Goal: Obtain resource: Obtain resource

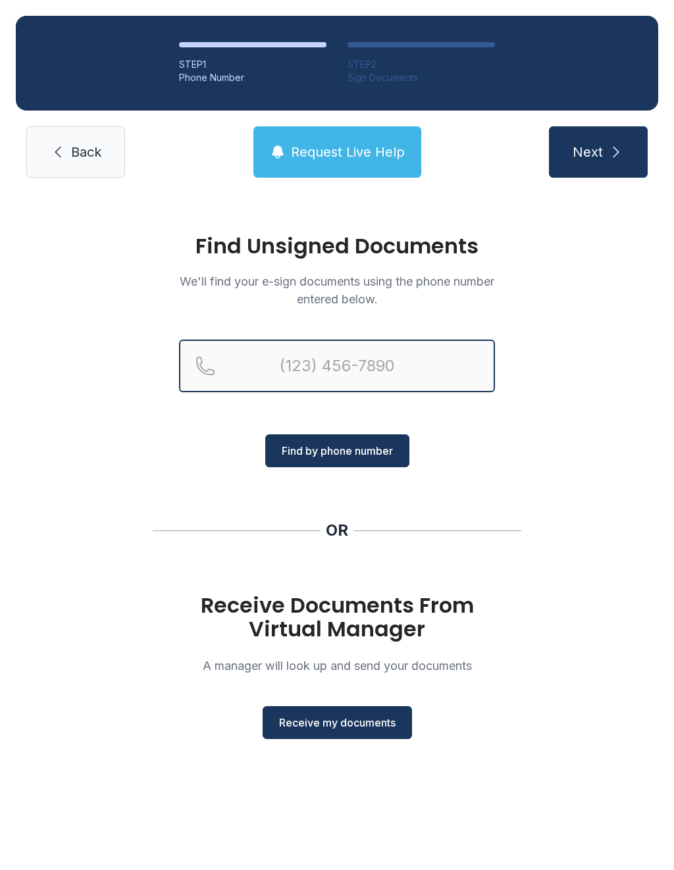
click at [390, 368] on input "Reservation phone number" at bounding box center [337, 365] width 316 height 53
type input "("
click at [619, 399] on div "Find Unsigned Documents We'll find your e-sign documents using the phone number…" at bounding box center [337, 492] width 674 height 598
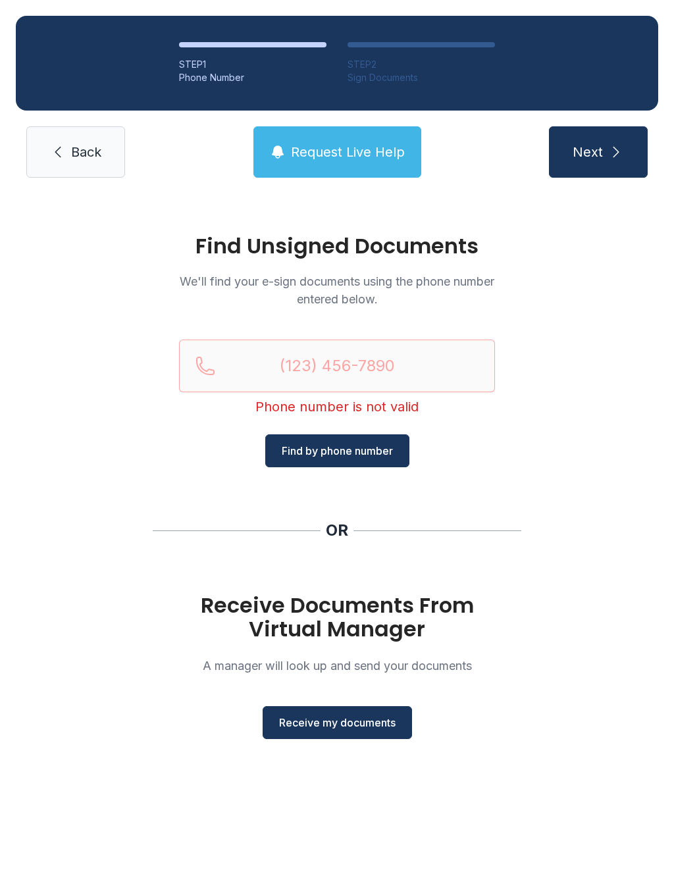
click at [570, 472] on div "Find Unsigned Documents We'll find your e-sign documents using the phone number…" at bounding box center [337, 492] width 674 height 598
click at [70, 145] on link "Back" at bounding box center [75, 151] width 99 height 51
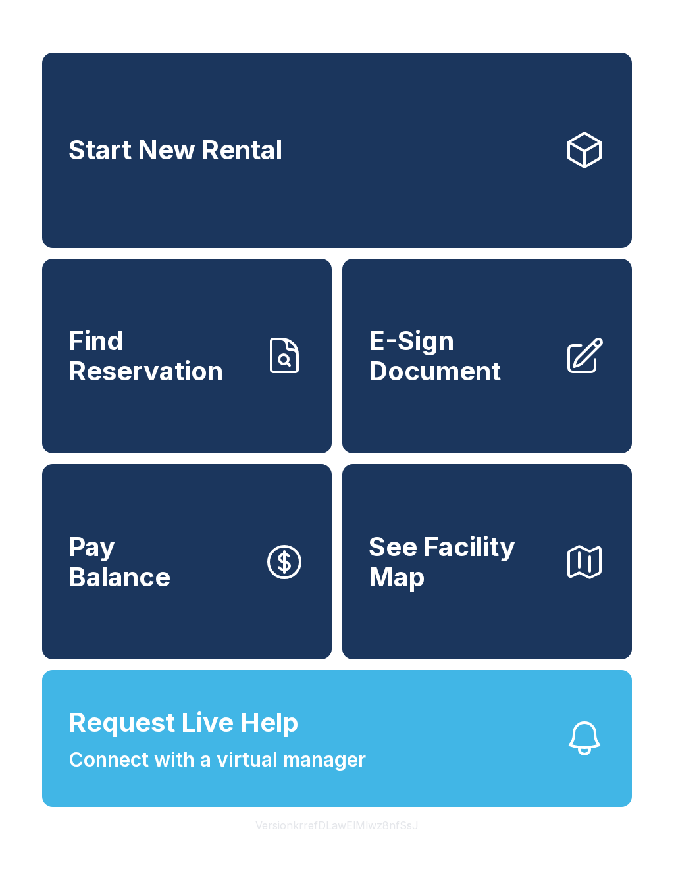
click at [439, 385] on span "E-Sign Document" at bounding box center [460, 356] width 184 height 60
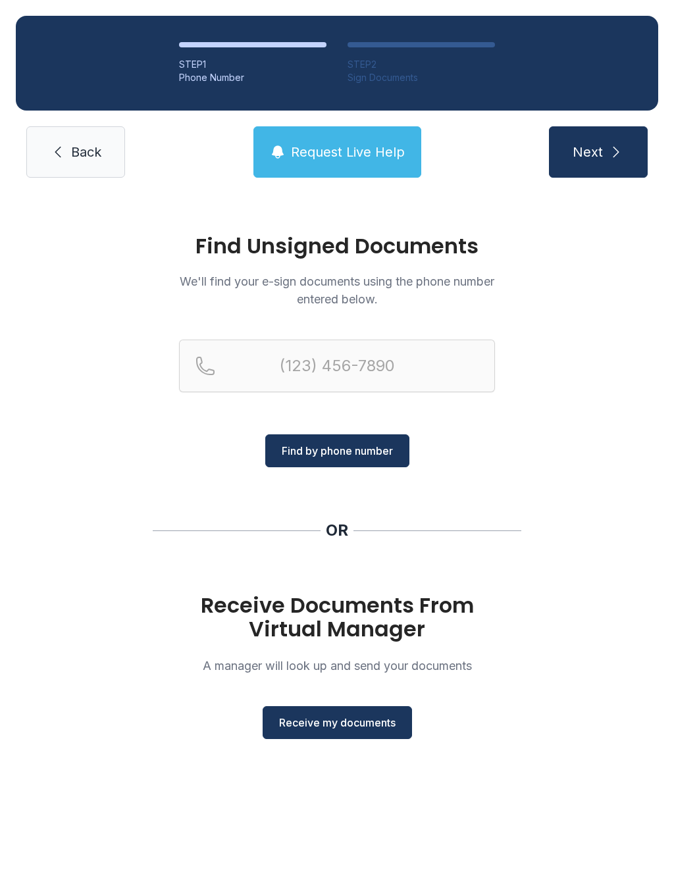
click at [337, 722] on span "Receive my documents" at bounding box center [337, 722] width 116 height 16
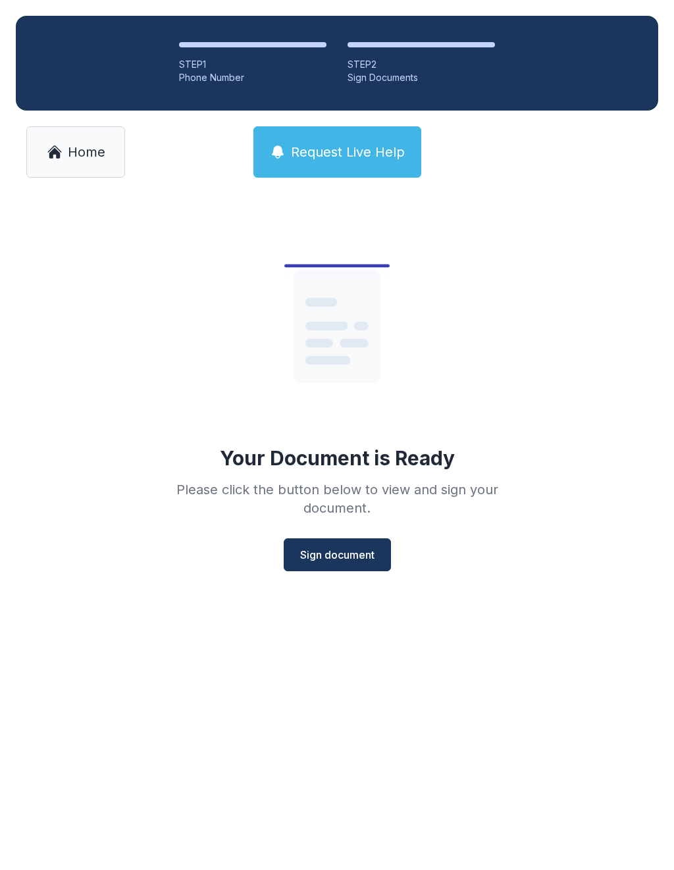
click at [339, 558] on span "Sign document" at bounding box center [337, 555] width 74 height 16
click at [76, 147] on span "Home" at bounding box center [86, 152] width 37 height 18
